Goal: Find specific page/section: Find specific page/section

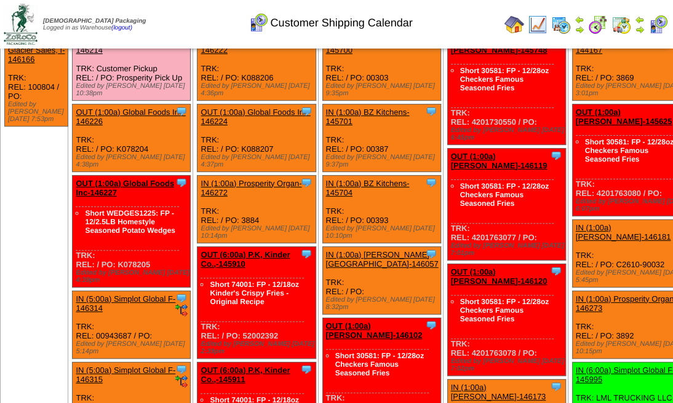
scroll to position [3279, 0]
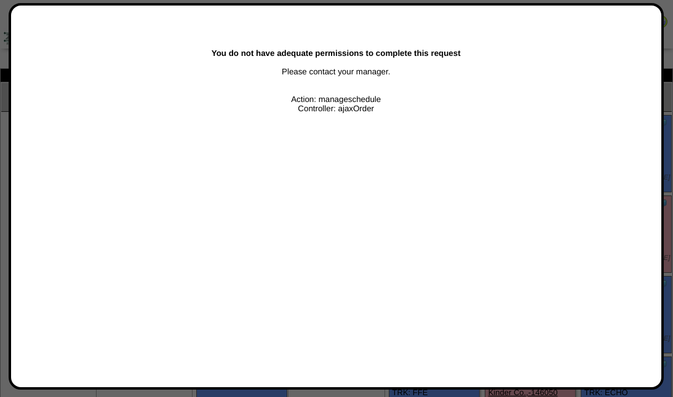
scroll to position [820, 0]
